Goal: Browse casually: Explore the website without a specific task or goal

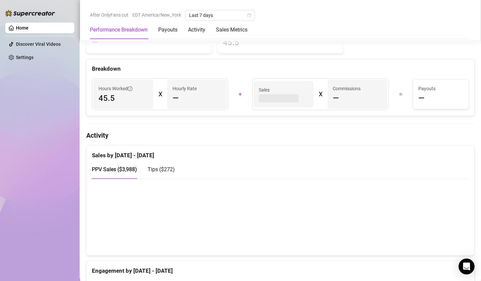
scroll to position [265, 0]
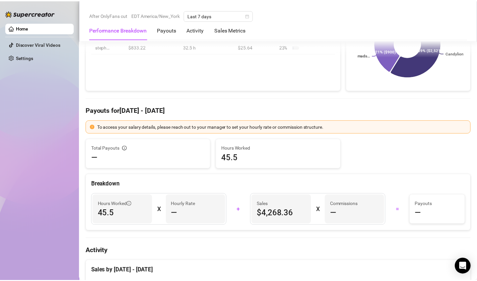
scroll to position [99, 0]
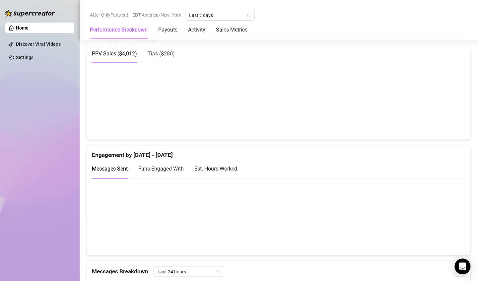
scroll to position [369, 0]
drag, startPoint x: 437, startPoint y: 122, endPoint x: 440, endPoint y: 116, distance: 6.7
click at [438, 121] on canvas at bounding box center [275, 101] width 367 height 66
drag, startPoint x: 438, startPoint y: 120, endPoint x: 438, endPoint y: 96, distance: 24.9
click at [438, 119] on canvas at bounding box center [275, 101] width 367 height 66
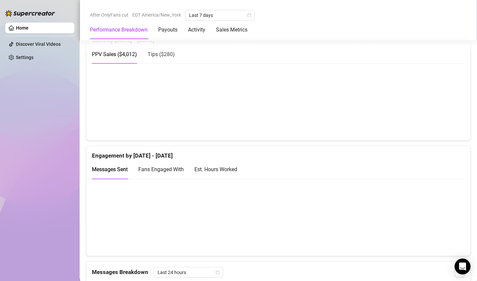
drag, startPoint x: 426, startPoint y: 124, endPoint x: 433, endPoint y: 117, distance: 9.6
click at [428, 121] on canvas at bounding box center [275, 101] width 367 height 66
click at [434, 117] on canvas at bounding box center [275, 101] width 367 height 66
click at [391, 119] on canvas at bounding box center [275, 101] width 367 height 66
click at [438, 122] on canvas at bounding box center [275, 101] width 367 height 66
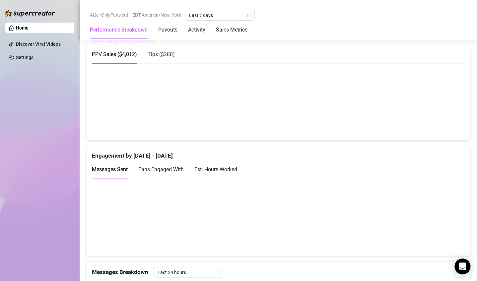
click at [392, 117] on canvas at bounding box center [275, 101] width 367 height 66
click at [351, 119] on canvas at bounding box center [275, 101] width 367 height 66
click at [399, 109] on canvas at bounding box center [275, 101] width 367 height 66
click at [433, 125] on canvas at bounding box center [275, 101] width 367 height 66
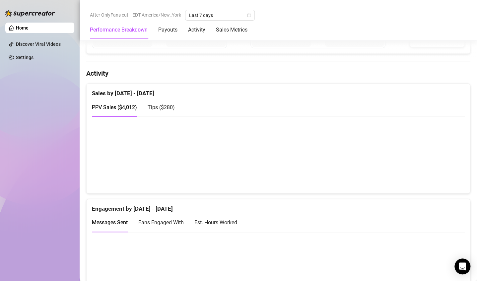
scroll to position [320, 0]
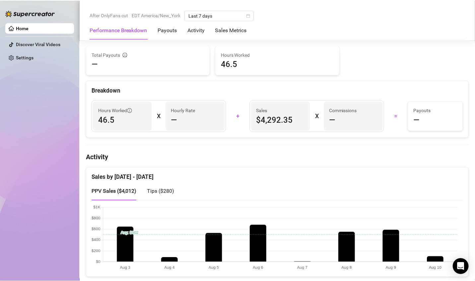
scroll to position [232, 0]
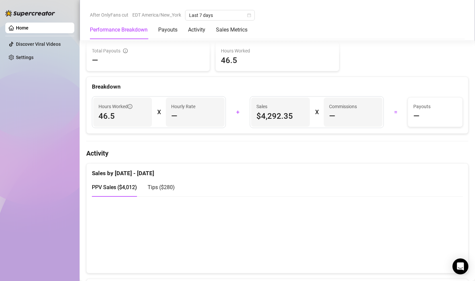
scroll to position [303, 0]
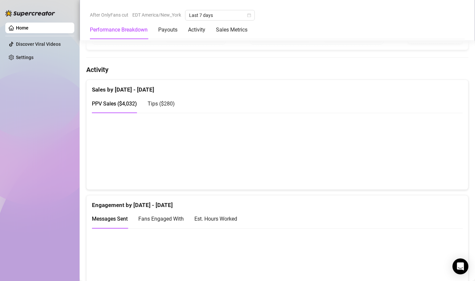
scroll to position [332, 0]
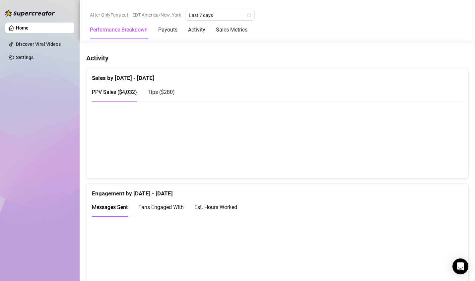
click at [431, 159] on canvas at bounding box center [274, 139] width 365 height 66
drag, startPoint x: 389, startPoint y: 150, endPoint x: 431, endPoint y: 160, distance: 43.3
click at [390, 150] on canvas at bounding box center [274, 139] width 365 height 66
drag, startPoint x: 446, startPoint y: 167, endPoint x: 427, endPoint y: 154, distance: 23.8
click at [446, 167] on canvas at bounding box center [274, 139] width 365 height 66
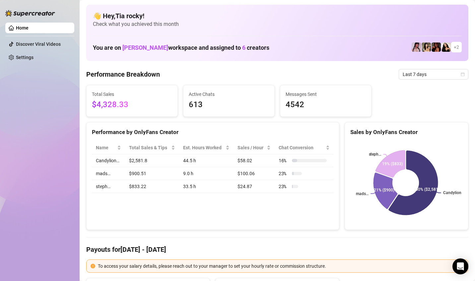
scroll to position [265, 0]
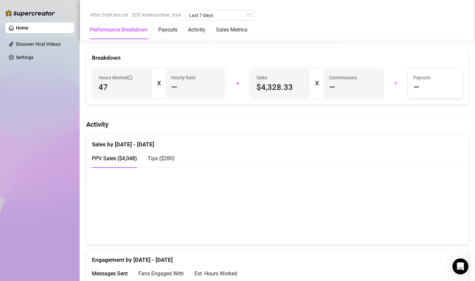
drag, startPoint x: 429, startPoint y: 220, endPoint x: 396, endPoint y: 210, distance: 35.0
click at [392, 211] on canvas at bounding box center [274, 205] width 365 height 66
click at [425, 217] on canvas at bounding box center [274, 205] width 365 height 66
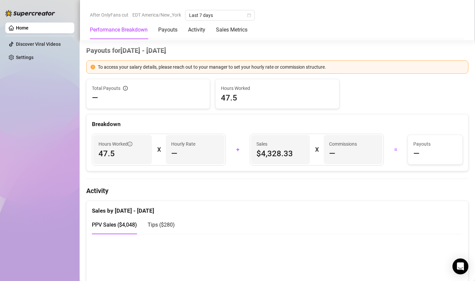
scroll to position [265, 0]
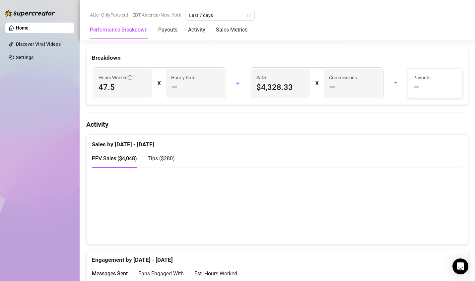
click at [435, 222] on canvas at bounding box center [274, 205] width 365 height 66
click at [394, 213] on canvas at bounding box center [274, 205] width 365 height 66
click at [357, 218] on canvas at bounding box center [274, 205] width 365 height 66
click at [335, 216] on canvas at bounding box center [274, 205] width 365 height 66
click at [428, 220] on canvas at bounding box center [274, 205] width 365 height 66
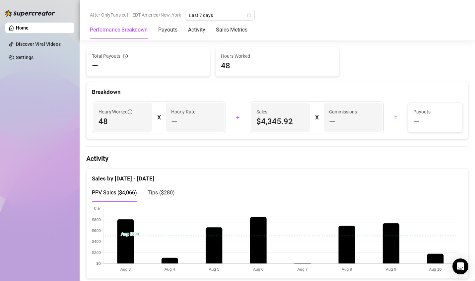
scroll to position [265, 0]
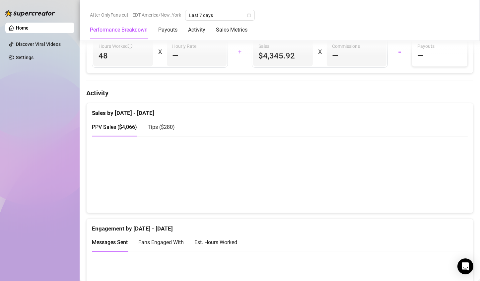
scroll to position [332, 0]
